Goal: Information Seeking & Learning: Learn about a topic

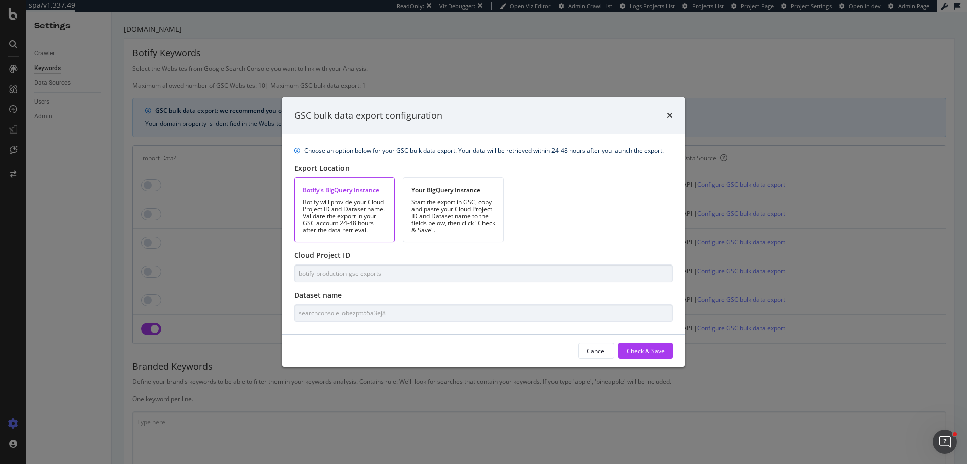
click at [674, 114] on div "GSC bulk data export configuration" at bounding box center [483, 115] width 403 height 37
click at [668, 114] on icon "times" at bounding box center [670, 115] width 6 height 8
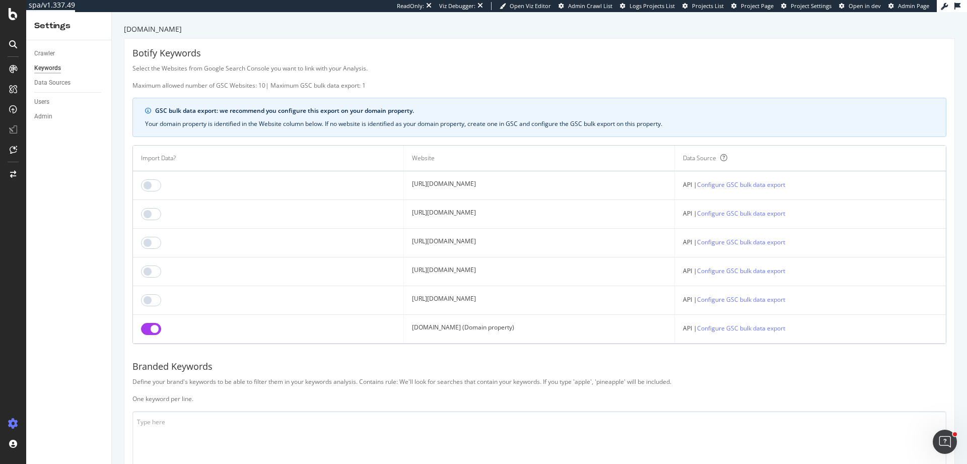
click at [760, 406] on div "Botify Keywords Select the Websites from Google Search Console you want to link…" at bounding box center [539, 331] width 830 height 585
click at [739, 331] on link "Configure GSC bulk data export" at bounding box center [741, 328] width 88 height 11
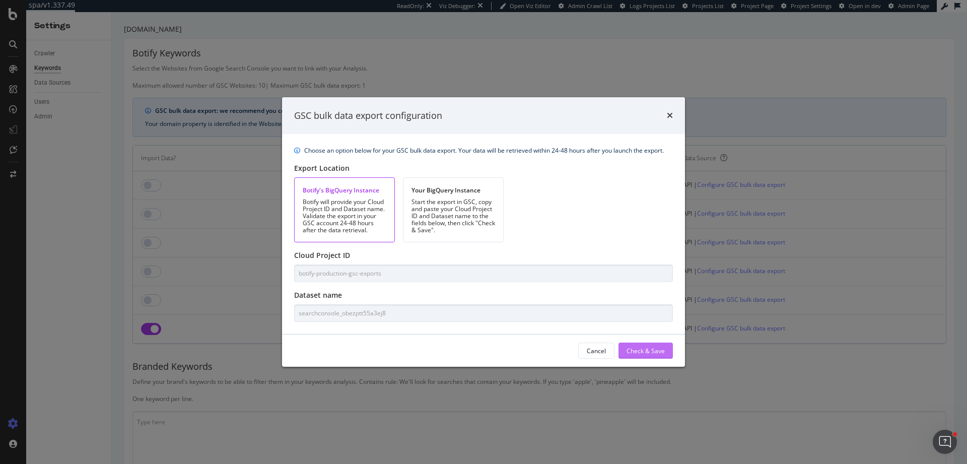
click at [650, 353] on div "Check & Save" at bounding box center [646, 351] width 38 height 9
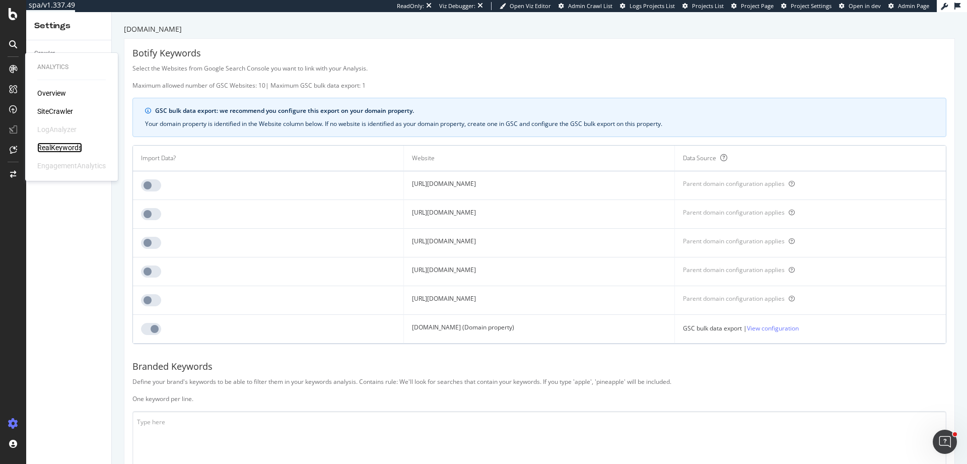
click at [50, 150] on div "RealKeywords" at bounding box center [59, 148] width 45 height 10
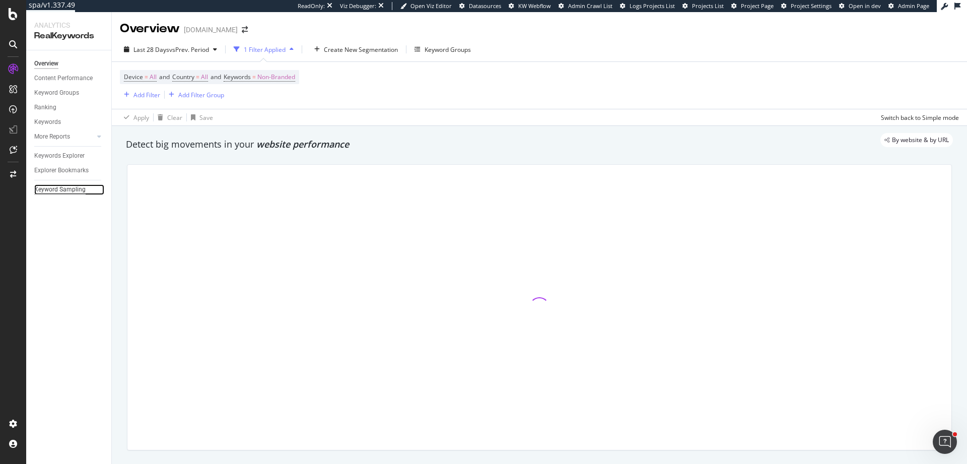
click at [57, 191] on div "Keyword Sampling" at bounding box center [59, 189] width 51 height 11
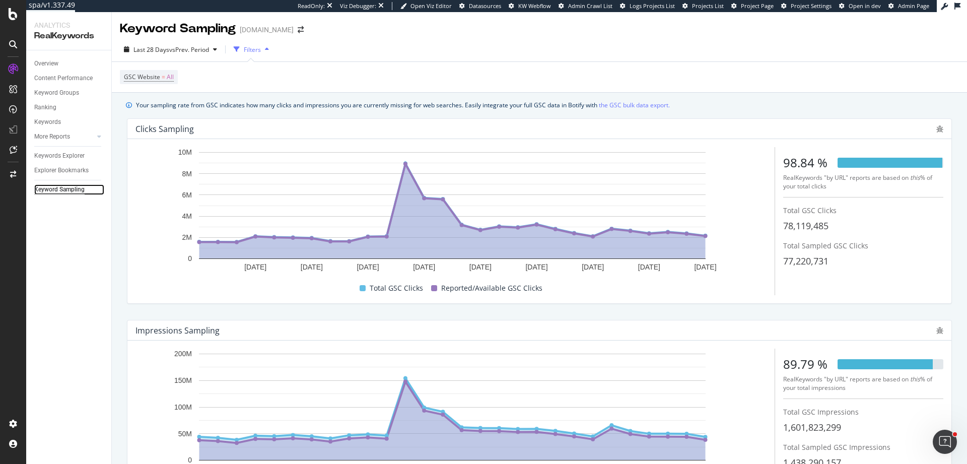
click at [73, 185] on div "Keyword Sampling" at bounding box center [59, 189] width 50 height 11
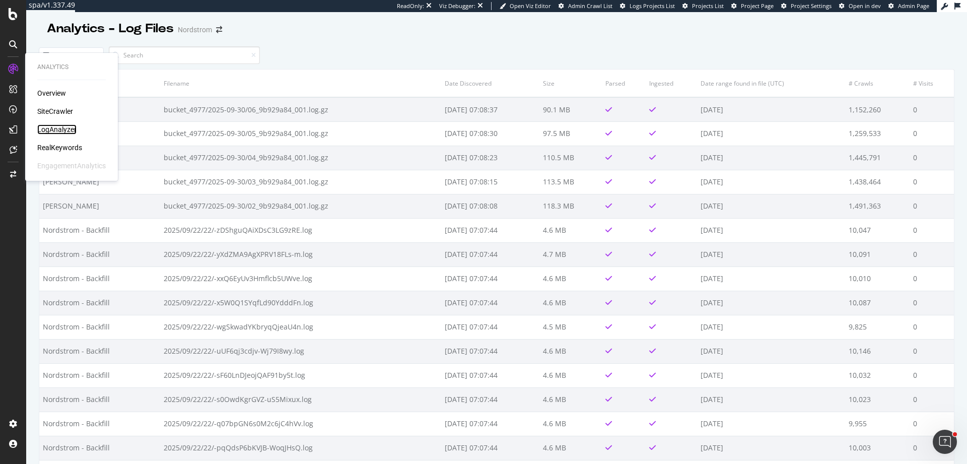
click at [66, 132] on div "LogAnalyzer" at bounding box center [56, 129] width 39 height 10
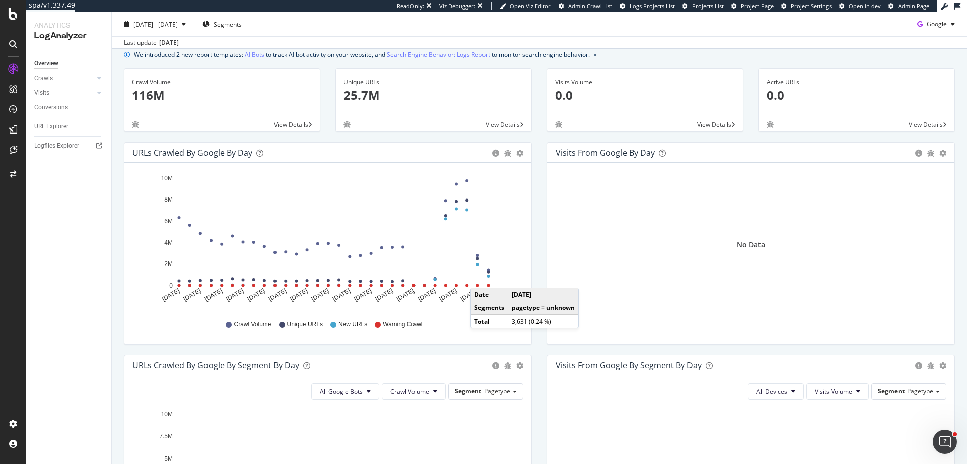
scroll to position [30, 0]
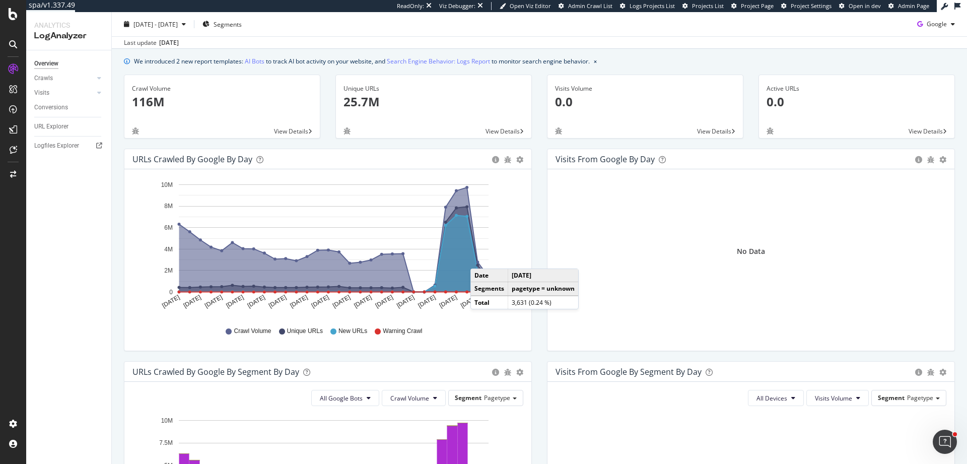
click at [447, 338] on div "Crawl Volume Unique URLs New URLs Warning Crawl" at bounding box center [328, 331] width 381 height 23
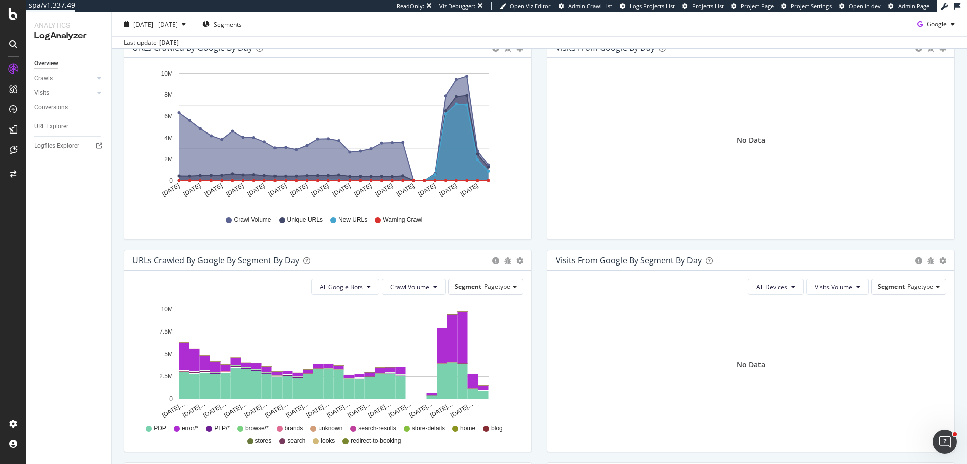
scroll to position [136, 0]
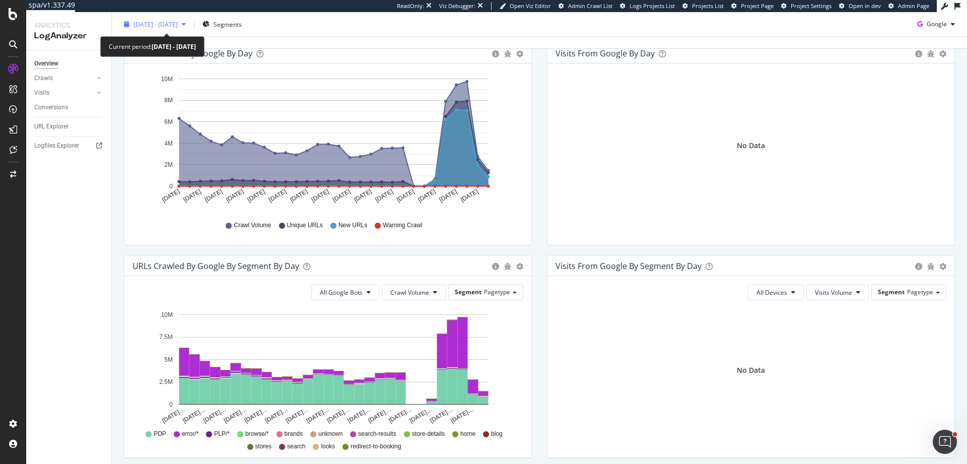
click at [178, 23] on span "[DATE] - [DATE]" at bounding box center [156, 24] width 44 height 9
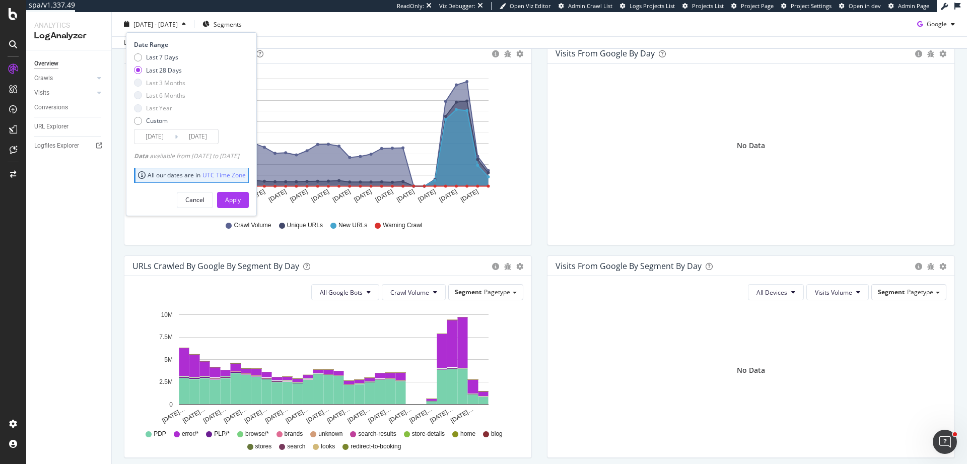
click at [578, 83] on div "No Data" at bounding box center [751, 146] width 391 height 148
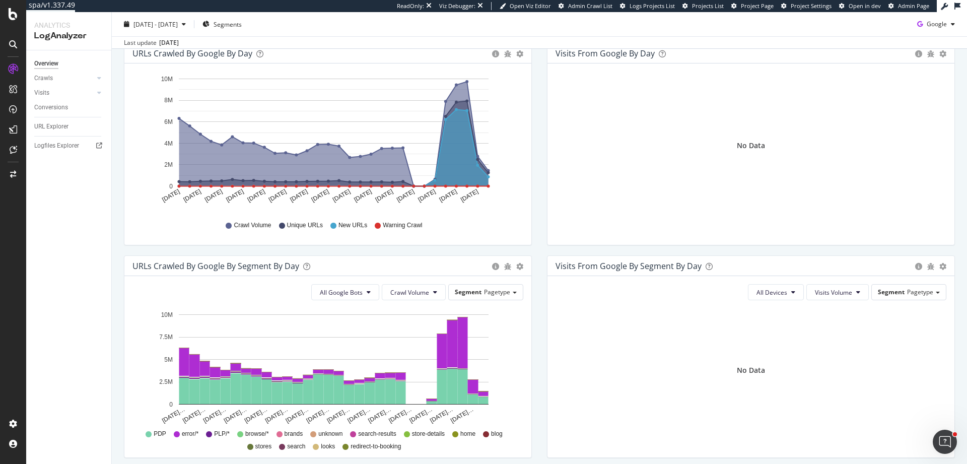
click at [30, 146] on div "Overview Crawls Daily Distribution Segments Distribution HTTP Codes Resources V…" at bounding box center [68, 257] width 85 height 414
click at [44, 146] on div "Logfiles Explorer" at bounding box center [56, 146] width 45 height 11
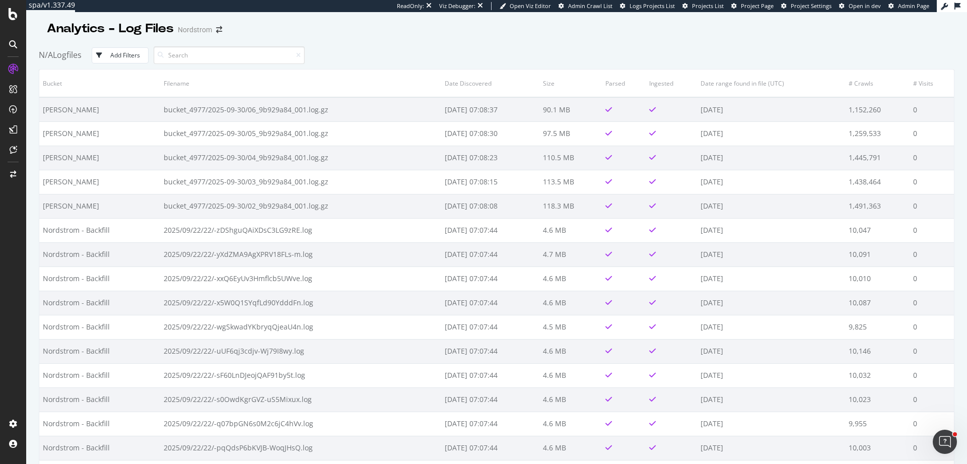
click at [140, 49] on button "Add Filters" at bounding box center [120, 55] width 57 height 16
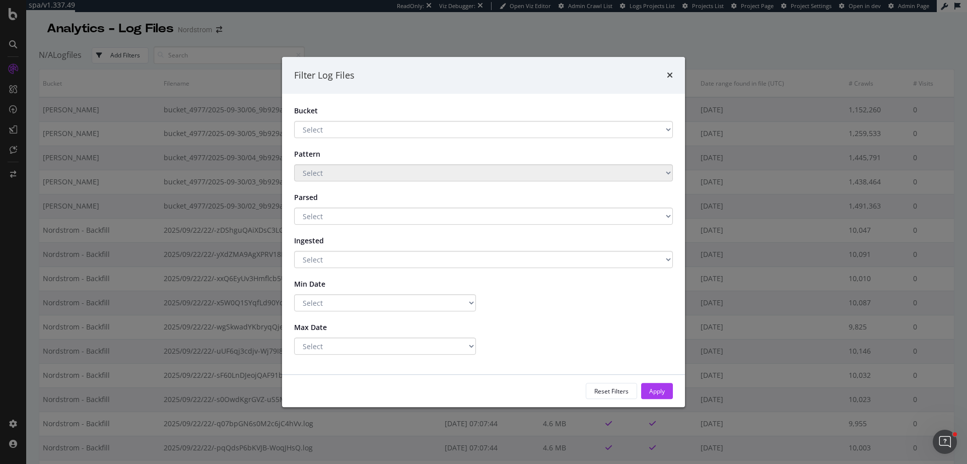
select select "b72f88d2-46a0-4ae1-aca9-00e35cfe3037"
click at [294, 121] on select "Select Nordstrom - Backfill Nordstrom - BLAIN" at bounding box center [483, 129] width 379 height 17
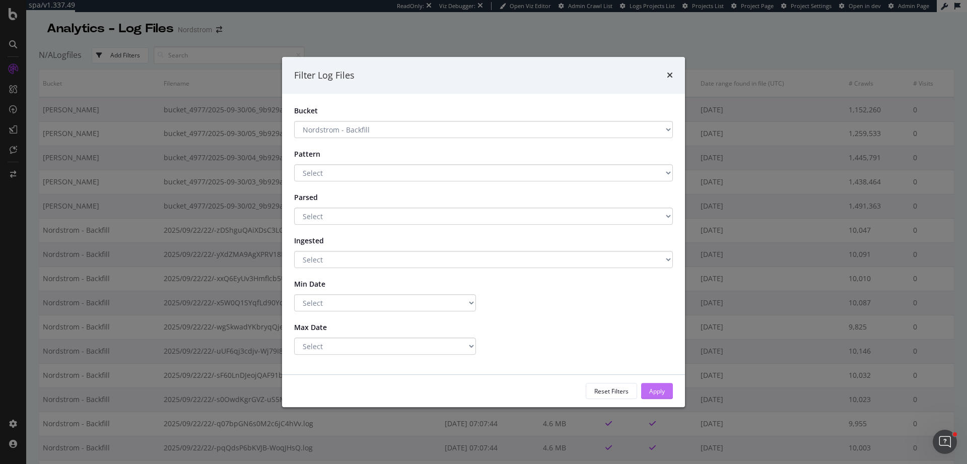
click at [645, 394] on button "Apply" at bounding box center [657, 391] width 32 height 16
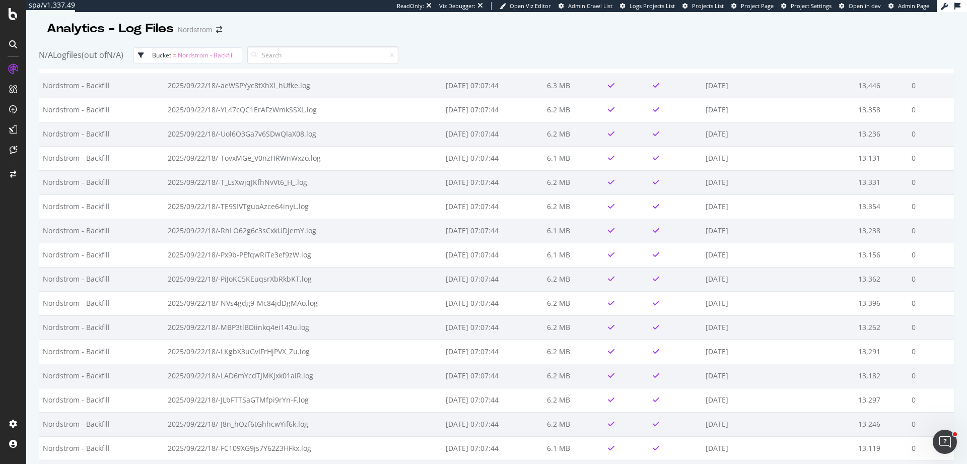
scroll to position [2966, 0]
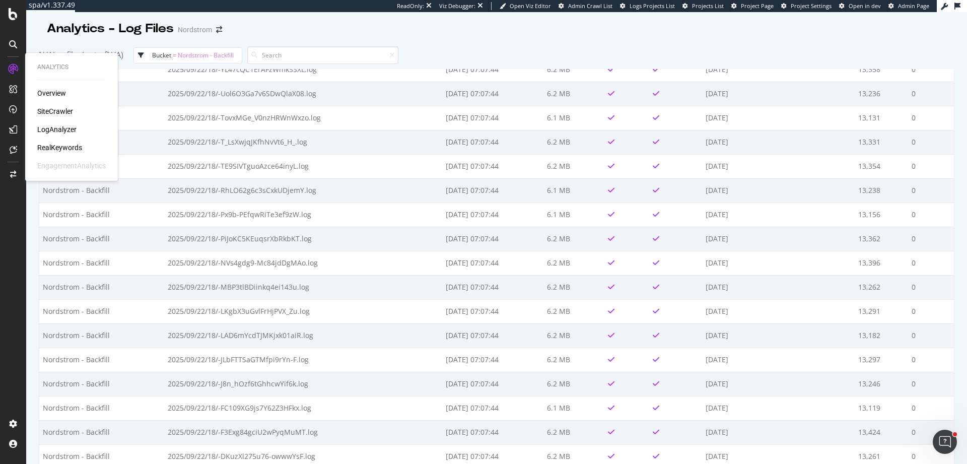
click at [57, 135] on div "Overview SiteCrawler LogAnalyzer RealKeywords EngagementAnalytics" at bounding box center [71, 129] width 69 height 83
click at [58, 134] on div "LogAnalyzer" at bounding box center [56, 129] width 39 height 10
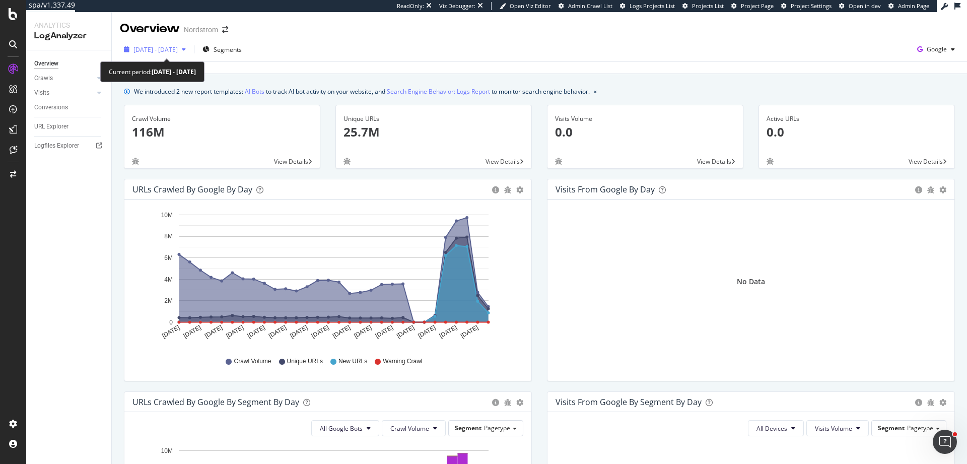
click at [169, 51] on span "[DATE] - [DATE]" at bounding box center [156, 49] width 44 height 9
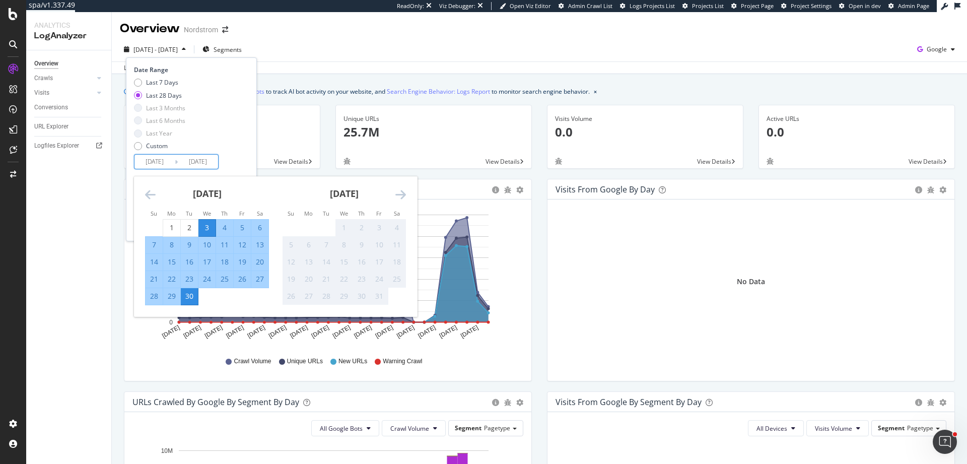
click at [150, 161] on input "2025/09/03" at bounding box center [155, 162] width 40 height 14
click at [146, 195] on icon "Move backward to switch to the previous month." at bounding box center [150, 194] width 11 height 12
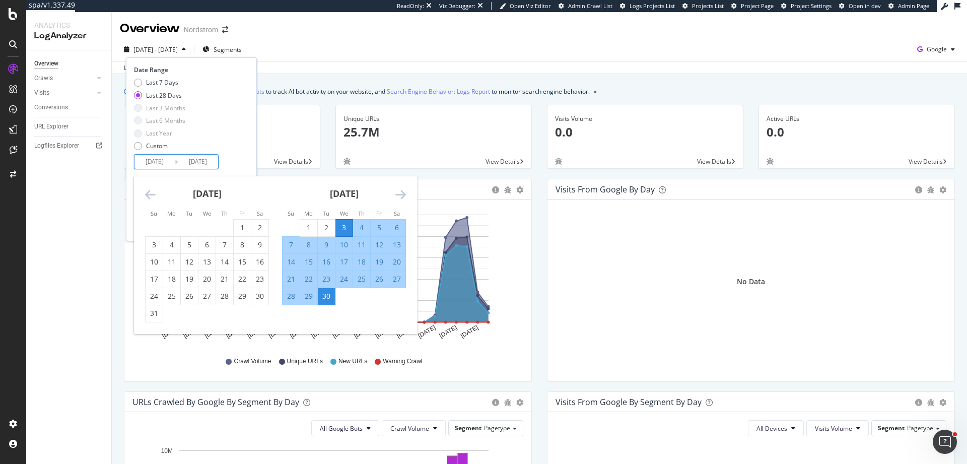
click at [146, 195] on icon "Move backward to switch to the previous month." at bounding box center [150, 194] width 11 height 12
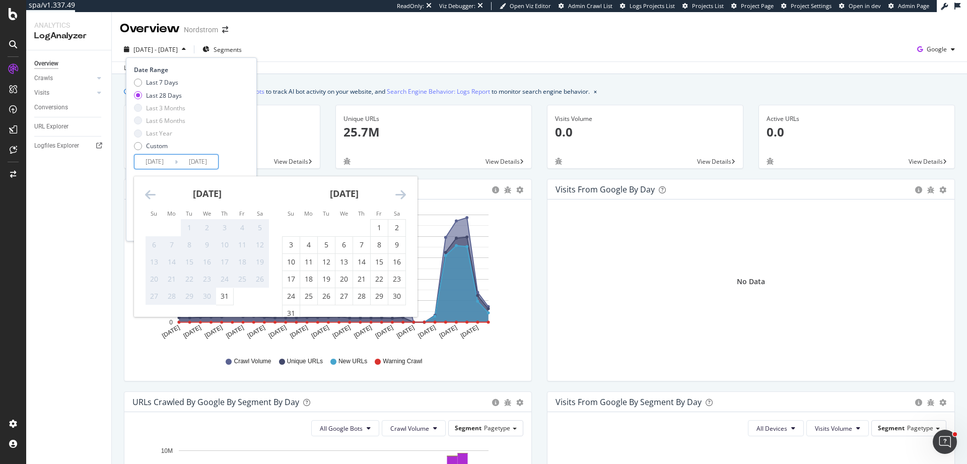
click at [486, 174] on div "Unique URLs 25.7M View Details" at bounding box center [434, 142] width 212 height 74
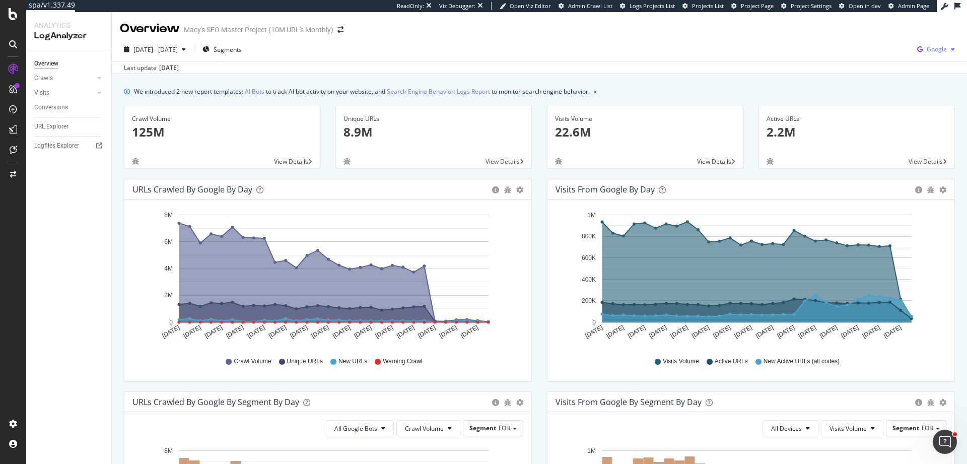
click at [934, 51] on span "Google" at bounding box center [937, 49] width 20 height 9
click at [877, 43] on span "Bing" at bounding box center [878, 40] width 37 height 9
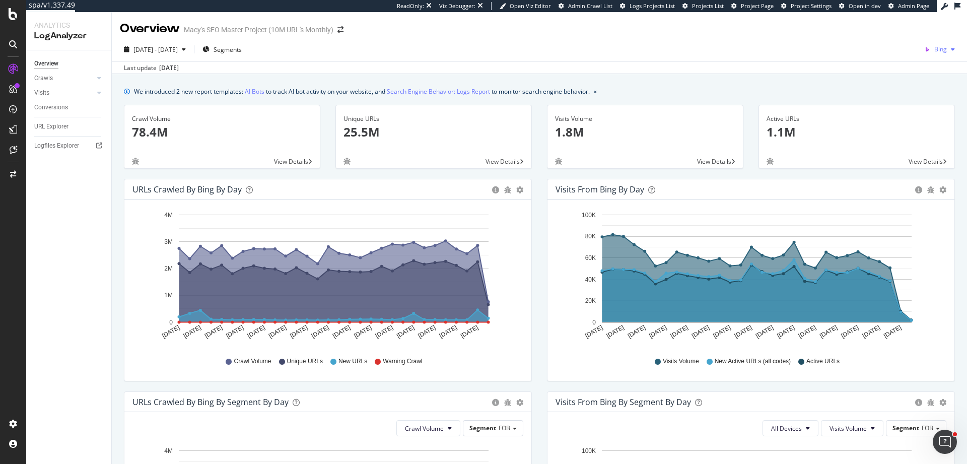
click at [935, 48] on span "Bing" at bounding box center [941, 49] width 13 height 9
click at [892, 62] on span "OpenAI" at bounding box center [886, 58] width 37 height 9
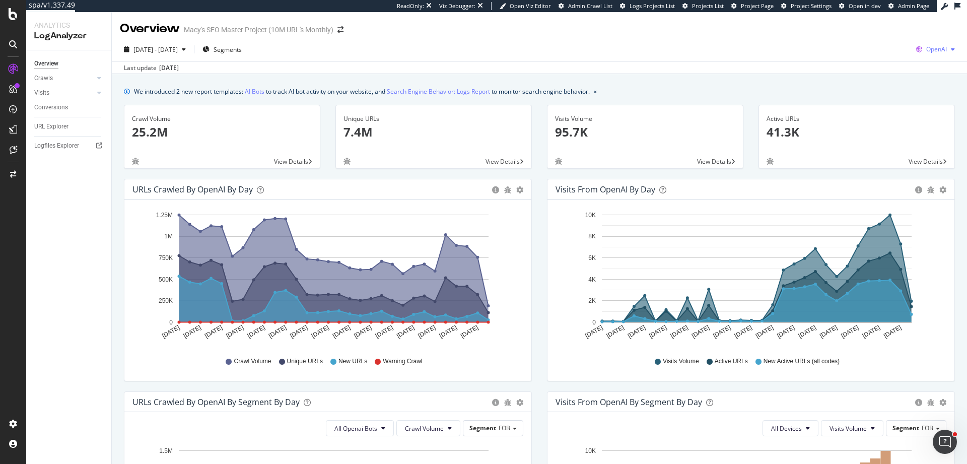
click at [931, 51] on span "OpenAI" at bounding box center [936, 49] width 21 height 9
click at [895, 79] on span "Other AI Bots" at bounding box center [877, 77] width 37 height 9
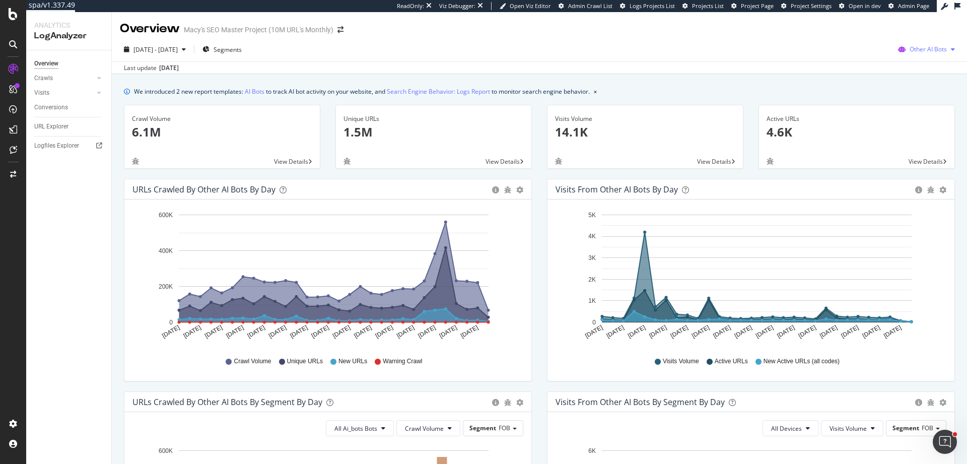
click at [929, 49] on span "Other AI Bots" at bounding box center [928, 49] width 37 height 9
click at [918, 73] on span "Google" at bounding box center [930, 69] width 39 height 9
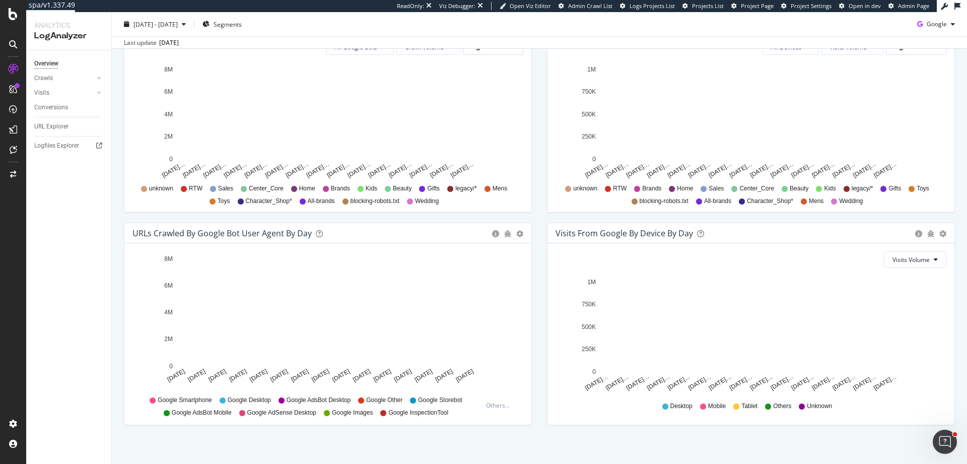
scroll to position [388, 0]
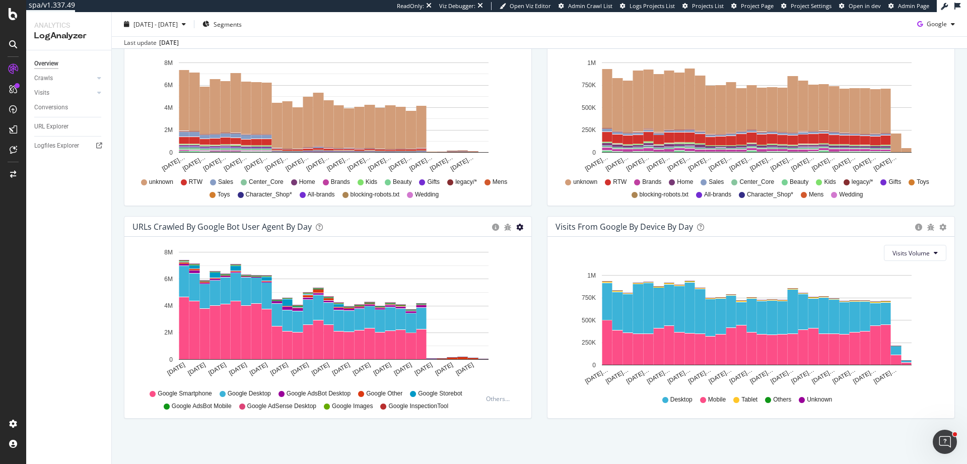
click at [516, 228] on icon "gear" at bounding box center [519, 227] width 7 height 7
click at [491, 269] on span "Timeline (by Percentage)" at bounding box center [477, 267] width 107 height 15
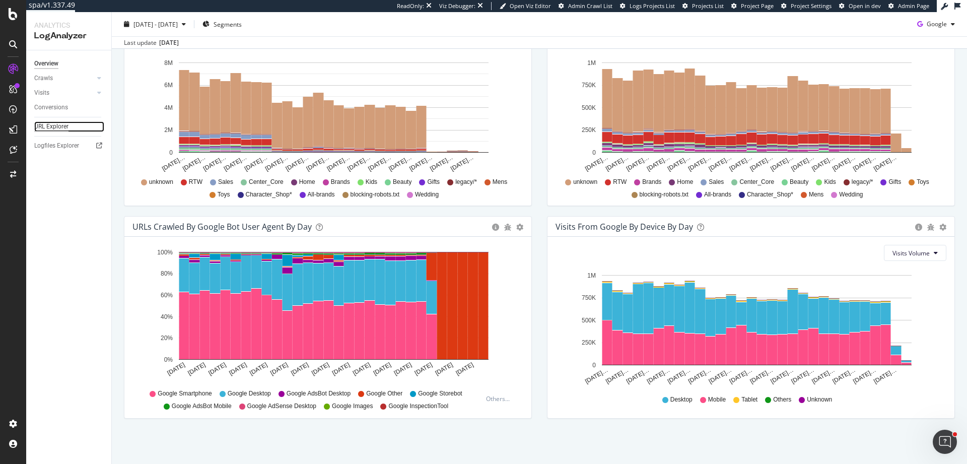
click at [58, 126] on div "URL Explorer" at bounding box center [51, 126] width 34 height 11
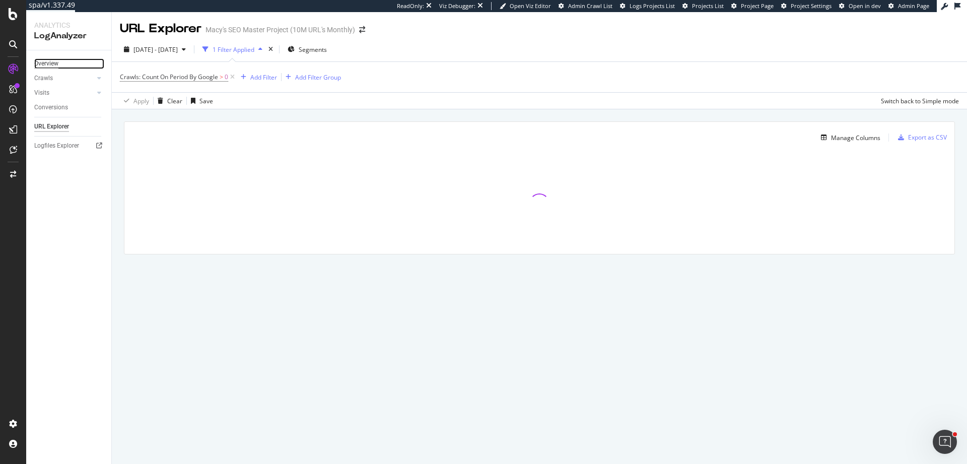
click at [54, 65] on div "Overview" at bounding box center [46, 63] width 24 height 11
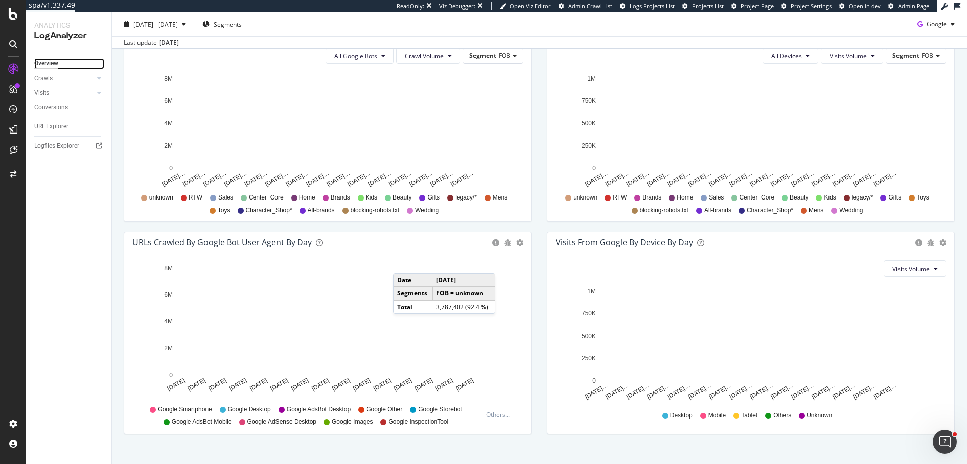
scroll to position [358, 0]
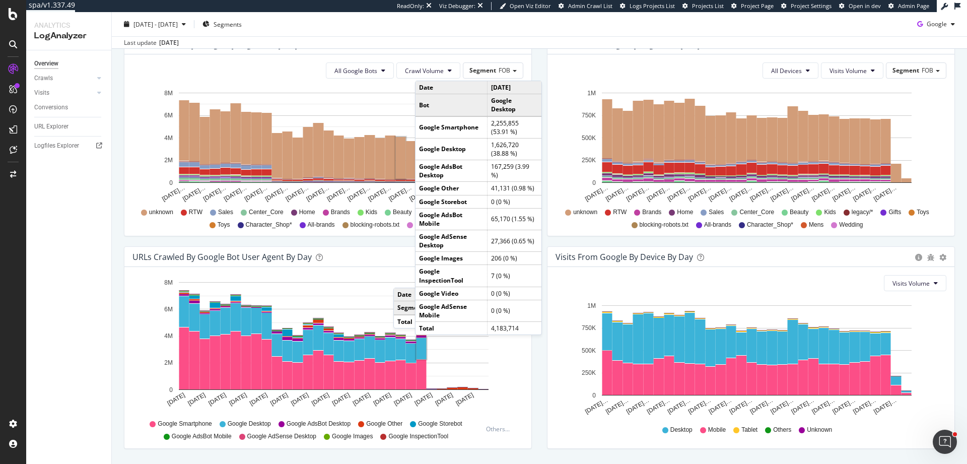
click at [425, 345] on rect "A chart." at bounding box center [422, 348] width 10 height 21
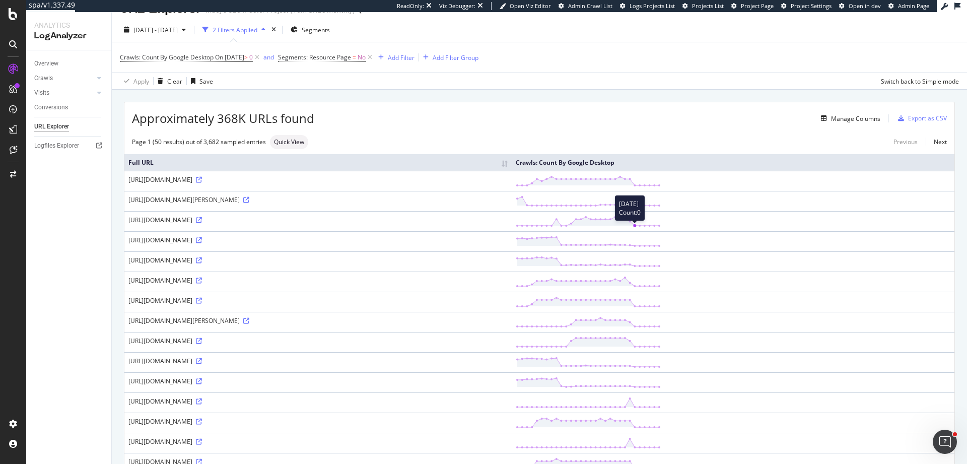
scroll to position [30, 0]
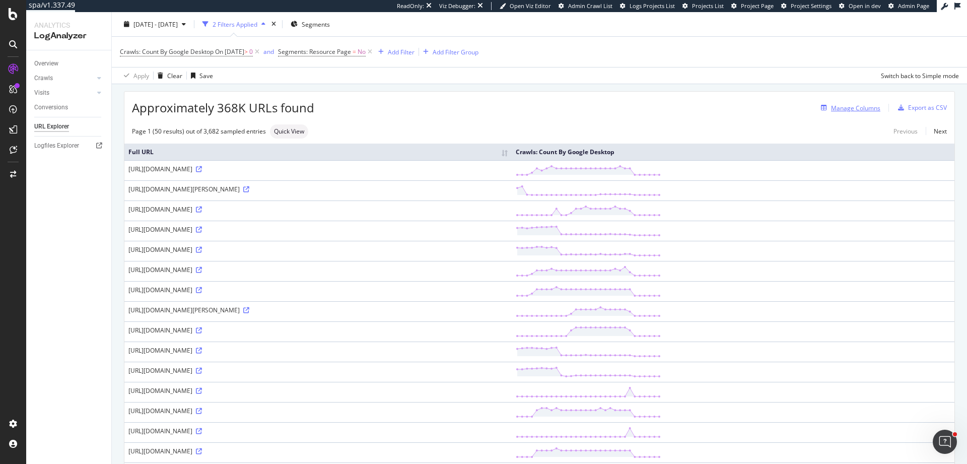
click at [831, 104] on div "Manage Columns" at bounding box center [855, 108] width 49 height 9
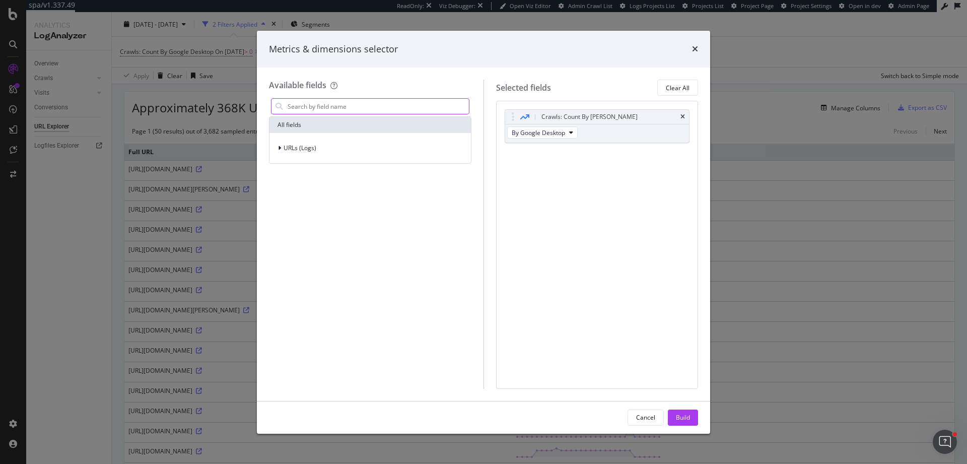
click at [343, 111] on input "modal" at bounding box center [378, 106] width 182 height 15
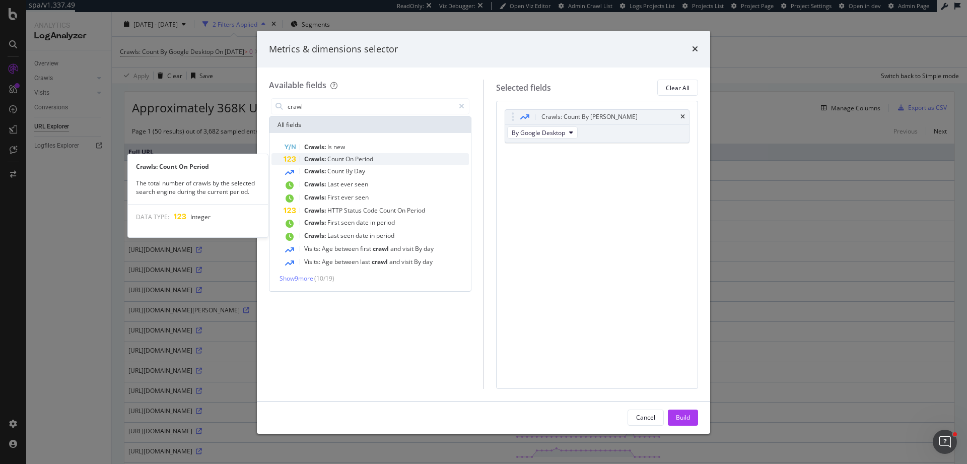
type input "crawl"
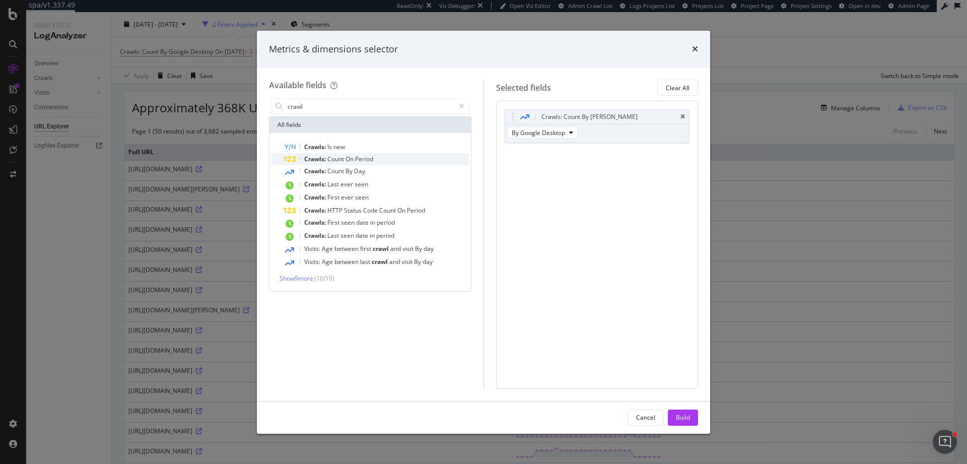
click at [351, 160] on span "On" at bounding box center [351, 159] width 10 height 9
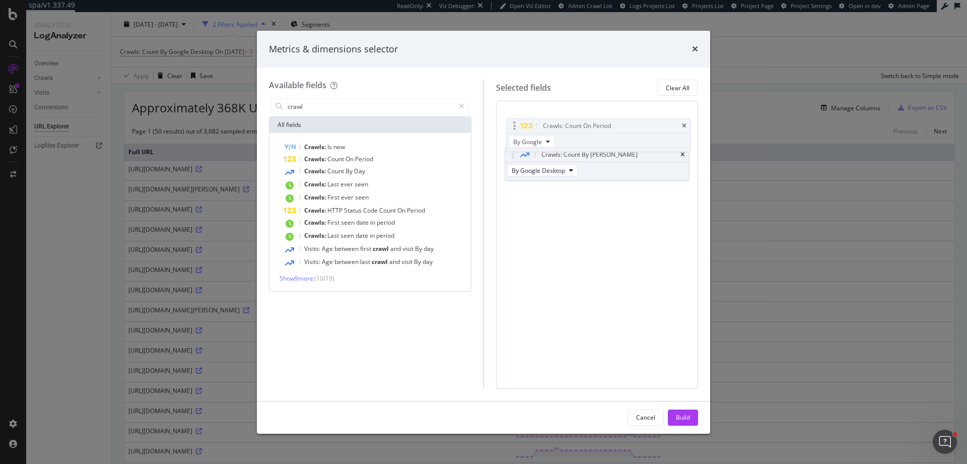
drag, startPoint x: 509, startPoint y: 154, endPoint x: 514, endPoint y: 121, distance: 33.6
click at [510, 123] on body "spa/v1.337.49 ReadOnly: Viz Debugger: Open Viz Editor Admin Crawl List Logs Pro…" at bounding box center [483, 232] width 967 height 464
click at [688, 419] on div "Build" at bounding box center [683, 417] width 14 height 9
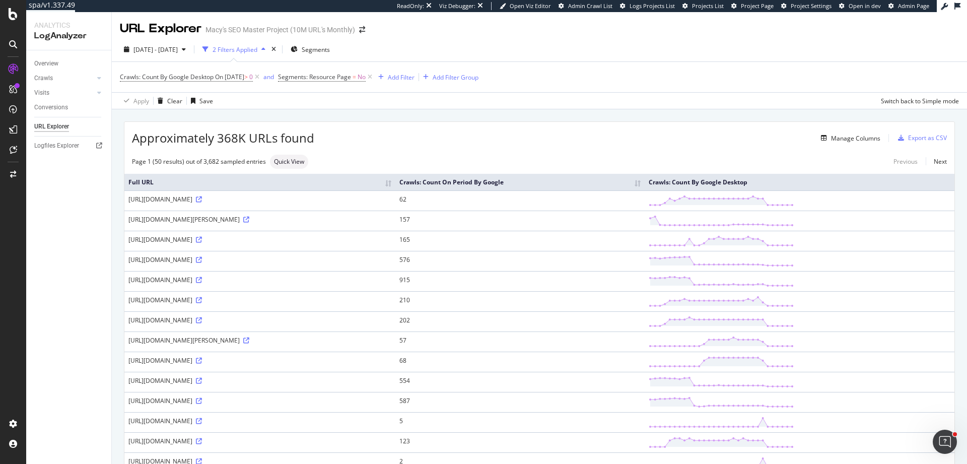
click at [645, 186] on th "Crawls: Count On Period By Google" at bounding box center [519, 182] width 249 height 17
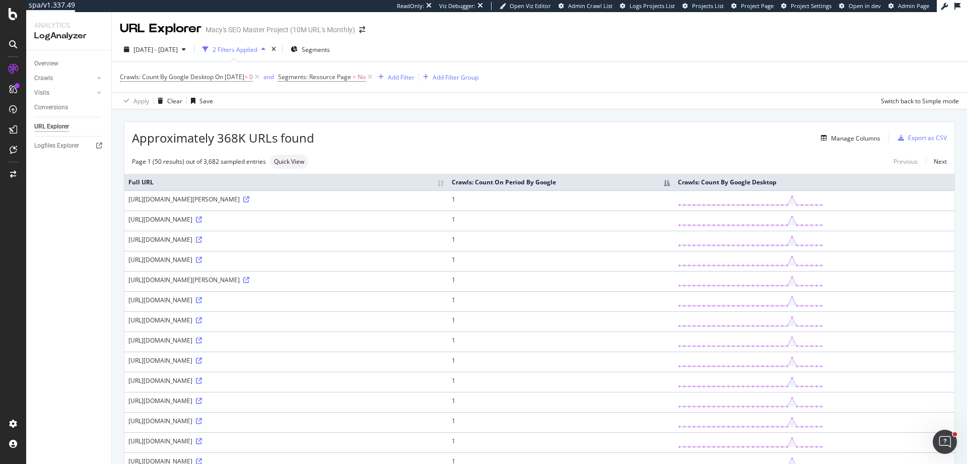
click at [674, 186] on th "Crawls: Count On Period By Google" at bounding box center [561, 182] width 226 height 17
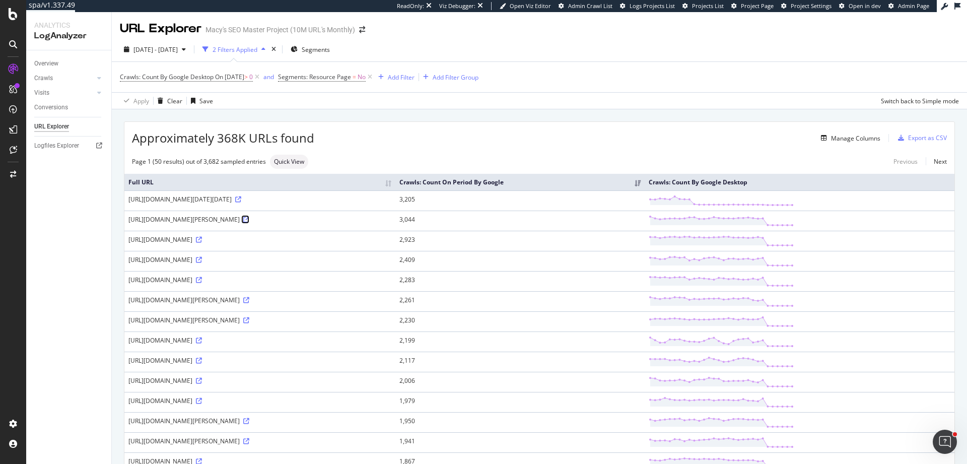
click at [249, 221] on icon at bounding box center [246, 220] width 6 height 6
click at [391, 261] on div "https://www.macys.com/shop/product/warners-no-side-effects-underarm-smoothing-c…" at bounding box center [259, 259] width 263 height 9
copy div "https://www.macys.com/shop/product/warners-no-side-effects-underarm-smoothing-c…"
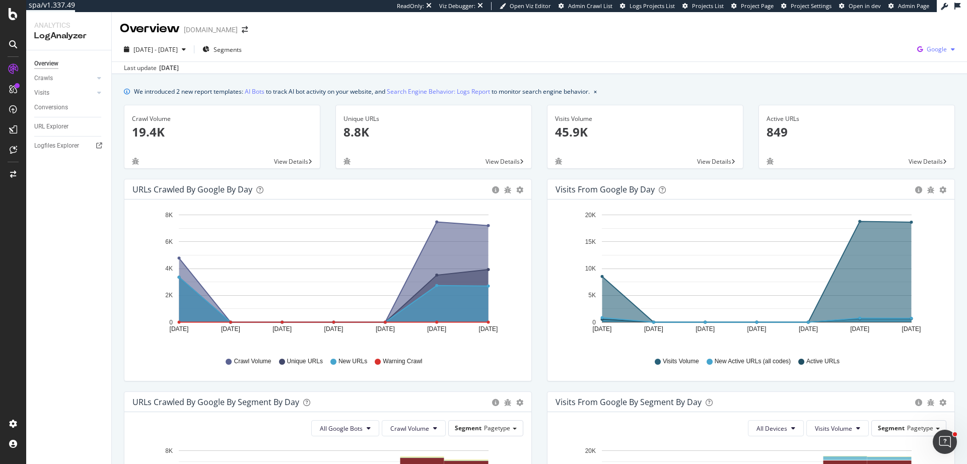
click at [919, 47] on icon "button" at bounding box center [920, 49] width 14 height 14
click at [876, 38] on span "Bing" at bounding box center [878, 40] width 37 height 9
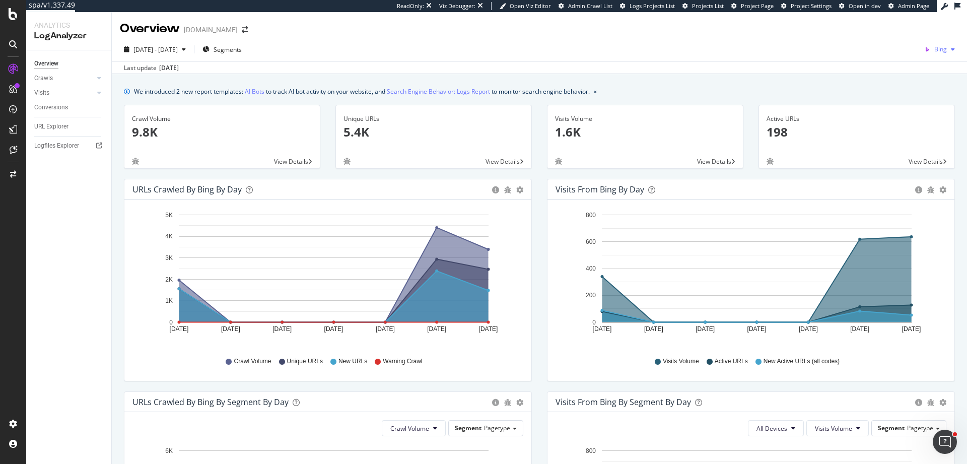
click at [935, 50] on span "Bing" at bounding box center [941, 49] width 13 height 9
click at [904, 56] on span "OpenAI" at bounding box center [886, 58] width 37 height 9
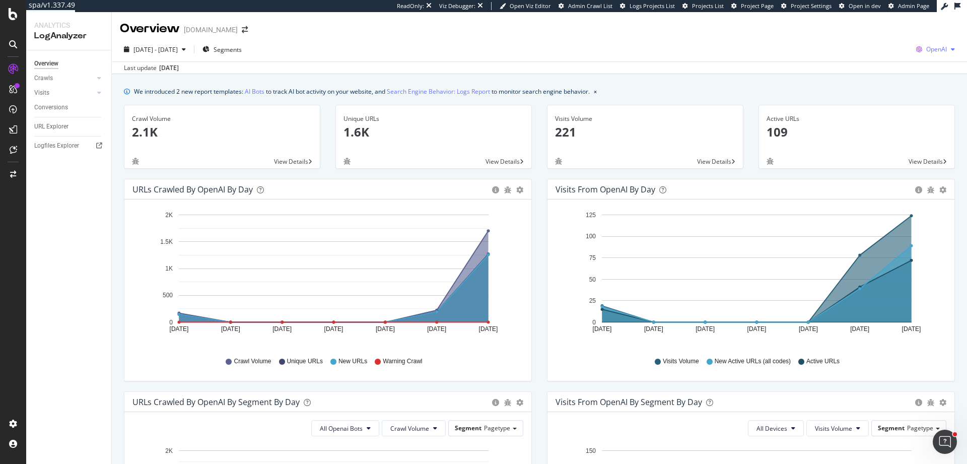
click at [931, 51] on span "OpenAI" at bounding box center [936, 49] width 21 height 9
click at [875, 79] on span "Other AI Bots" at bounding box center [877, 77] width 37 height 9
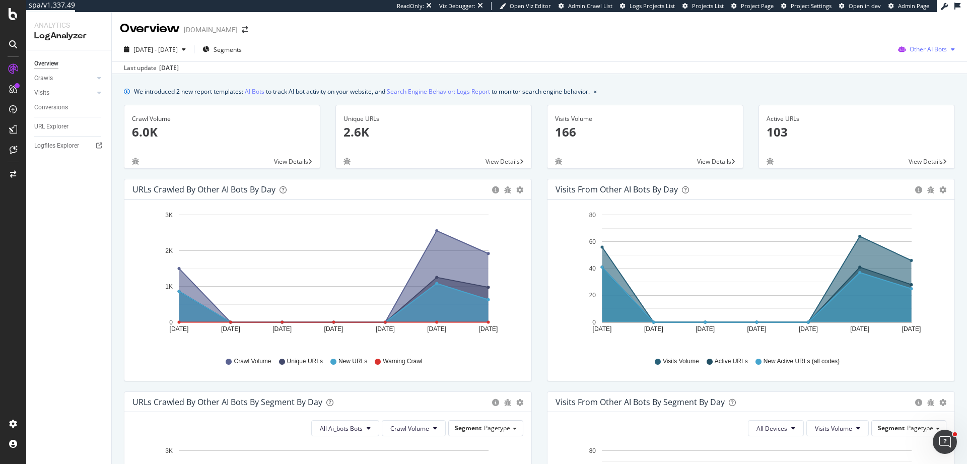
click at [927, 50] on span "Other AI Bots" at bounding box center [928, 49] width 37 height 9
click at [927, 106] on span "OpenAI" at bounding box center [930, 106] width 39 height 9
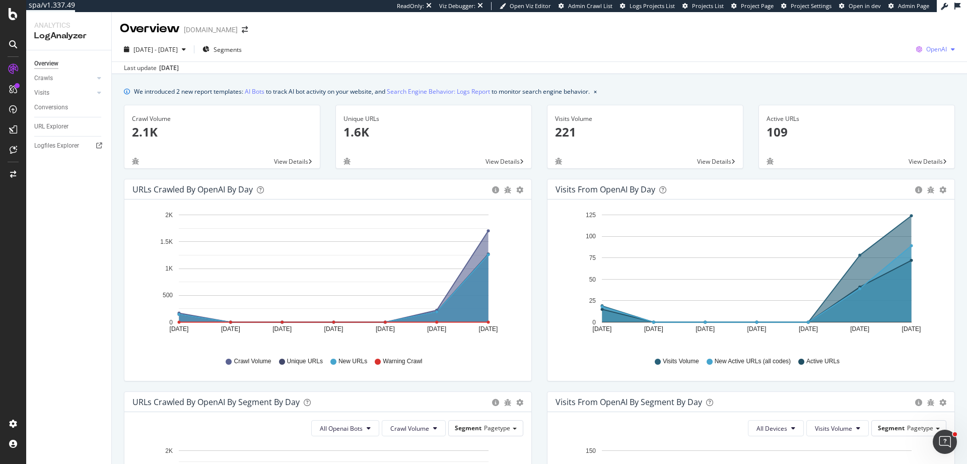
click at [936, 50] on span "OpenAI" at bounding box center [936, 49] width 21 height 9
click at [885, 21] on span "Google" at bounding box center [877, 21] width 37 height 9
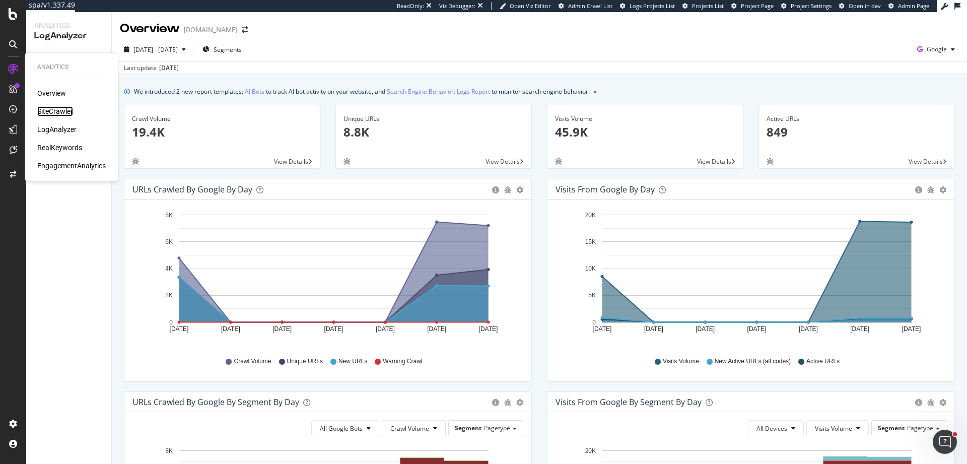
click at [59, 112] on div "SiteCrawler" at bounding box center [55, 111] width 36 height 10
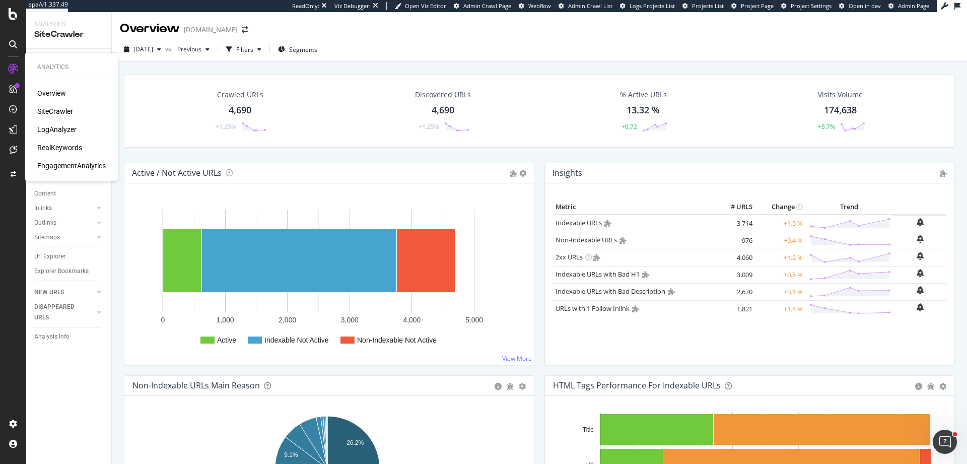
click at [66, 130] on div "LogAnalyzer" at bounding box center [56, 129] width 39 height 10
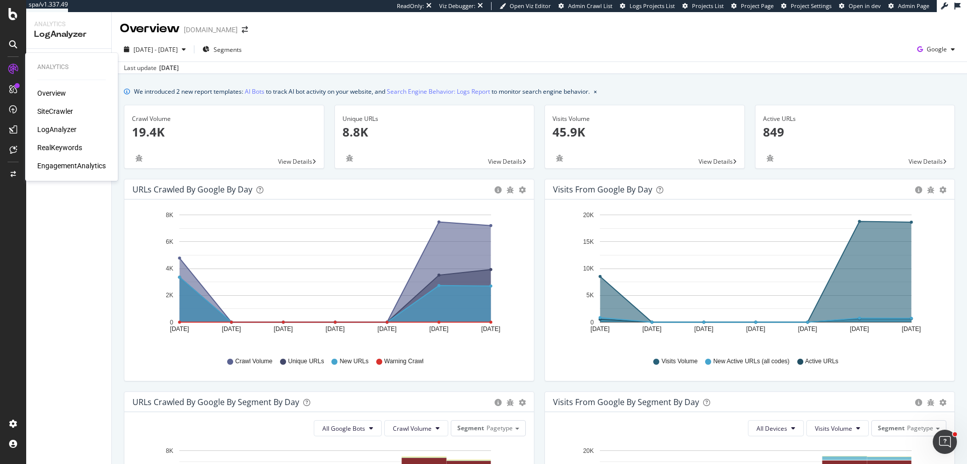
click at [72, 130] on div "LogAnalyzer" at bounding box center [56, 129] width 39 height 10
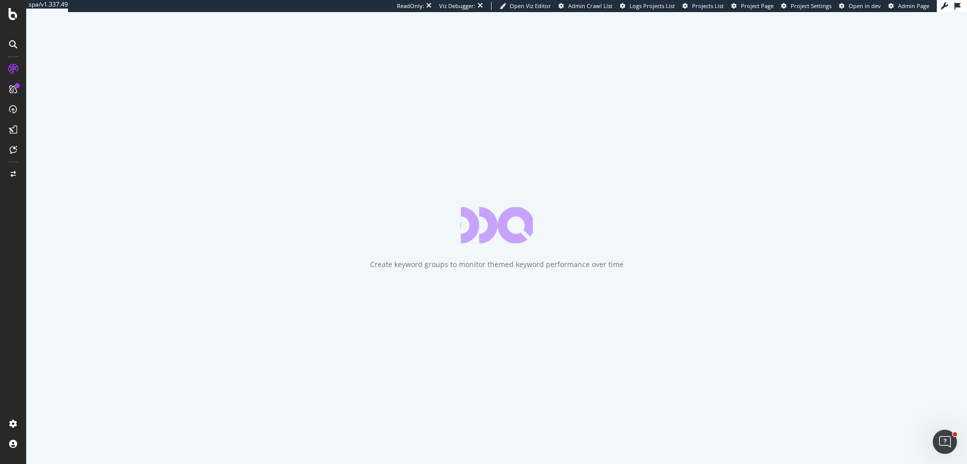
click at [290, 61] on div "Create keyword groups to monitor themed keyword performance over time" at bounding box center [496, 238] width 941 height 452
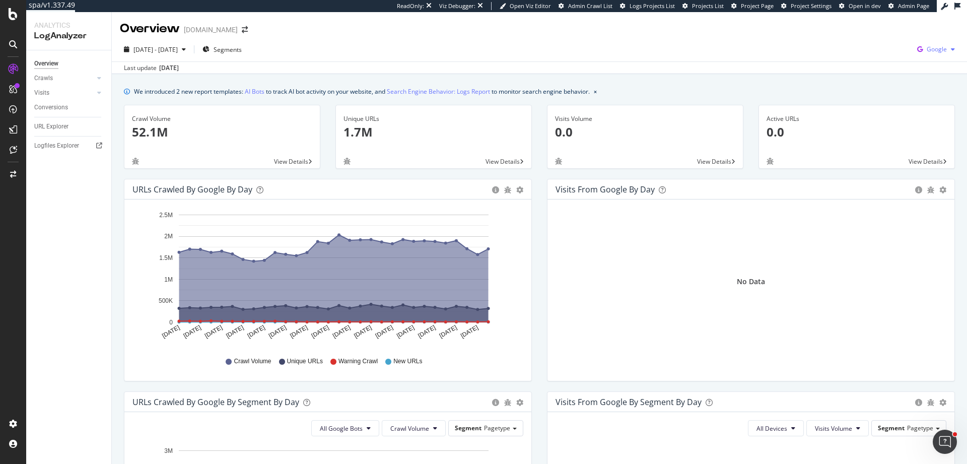
click at [922, 54] on div "Google" at bounding box center [936, 49] width 46 height 15
click at [867, 43] on span "Bing" at bounding box center [878, 40] width 37 height 9
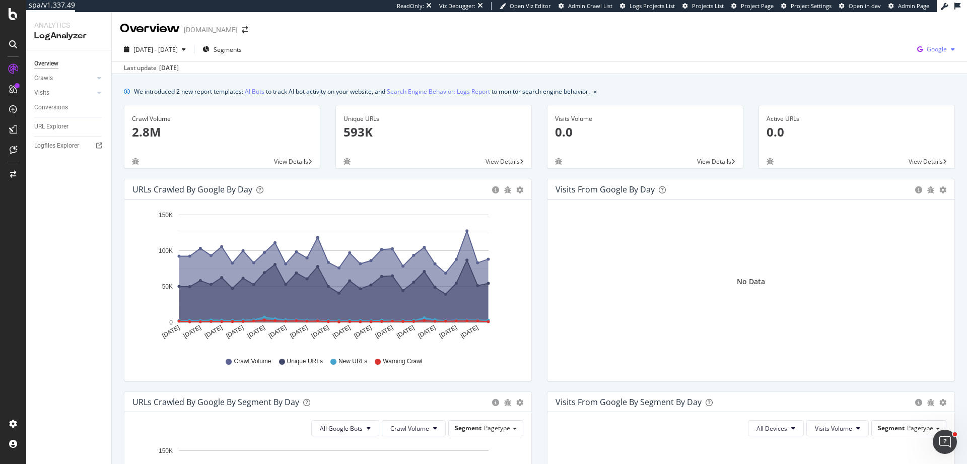
click at [927, 48] on span "Google" at bounding box center [937, 49] width 20 height 9
click at [876, 39] on span "Bing" at bounding box center [878, 40] width 37 height 9
drag, startPoint x: 942, startPoint y: 41, endPoint x: 935, endPoint y: 52, distance: 12.4
click at [941, 42] on button "Google" at bounding box center [936, 49] width 46 height 16
click at [881, 60] on span "OpenAI" at bounding box center [878, 58] width 37 height 9
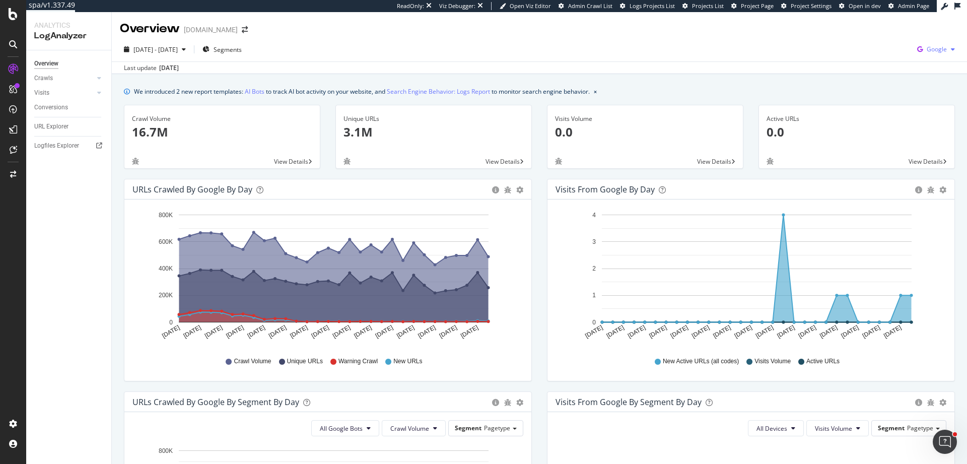
click at [927, 49] on span "Google" at bounding box center [937, 49] width 20 height 9
click at [884, 58] on span "OpenAI" at bounding box center [878, 58] width 37 height 9
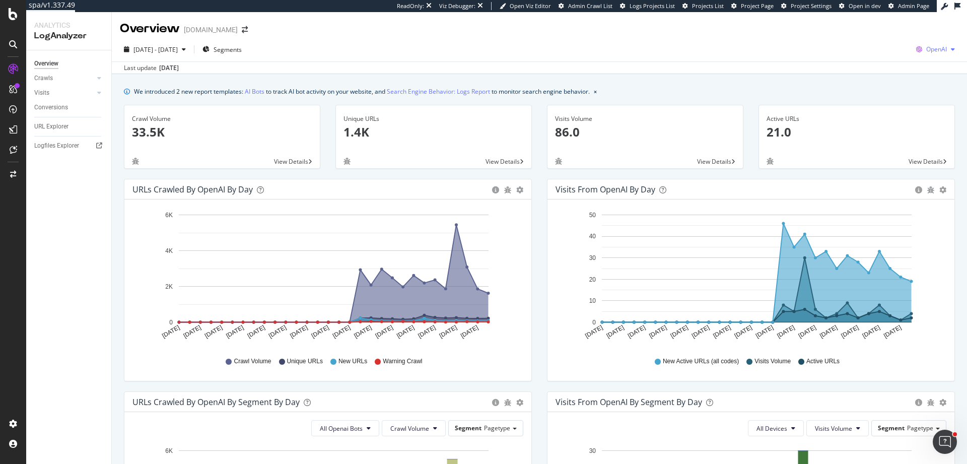
click at [947, 46] on div "button" at bounding box center [953, 49] width 12 height 6
click at [877, 40] on span "Bing" at bounding box center [877, 40] width 37 height 9
